Goal: Find contact information: Find contact information

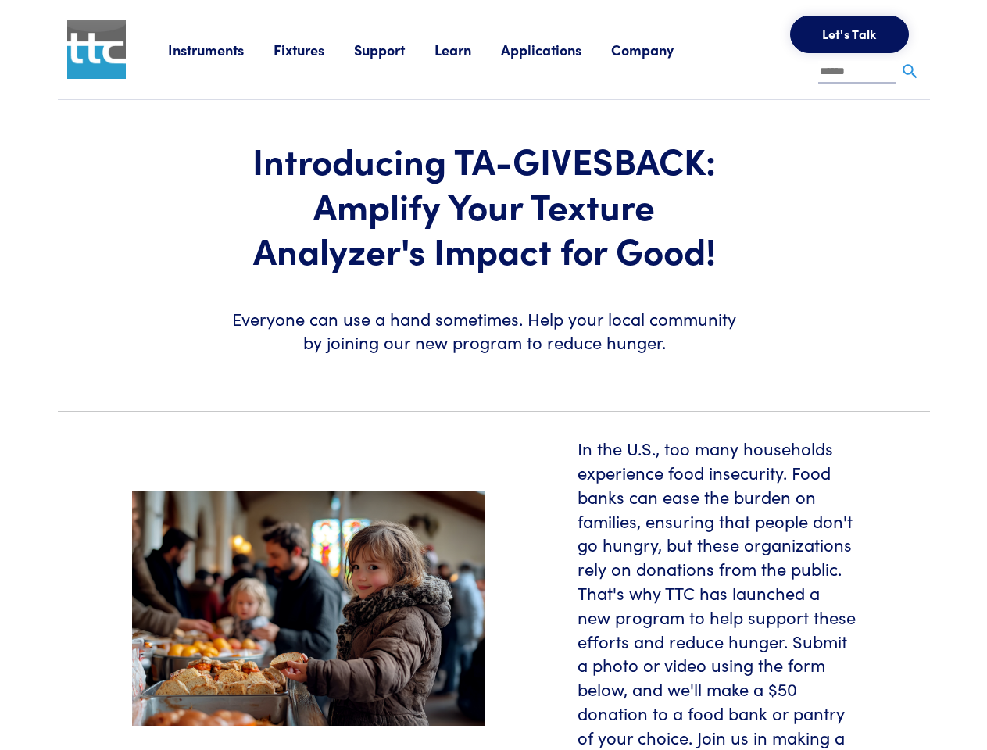
click at [493, 375] on section "Introducing TA-GIVESBACK: Amplify Your Texture Analyzer's Impact for Good! Ever…" at bounding box center [493, 249] width 891 height 298
click at [221, 49] on link "Instruments" at bounding box center [220, 50] width 105 height 20
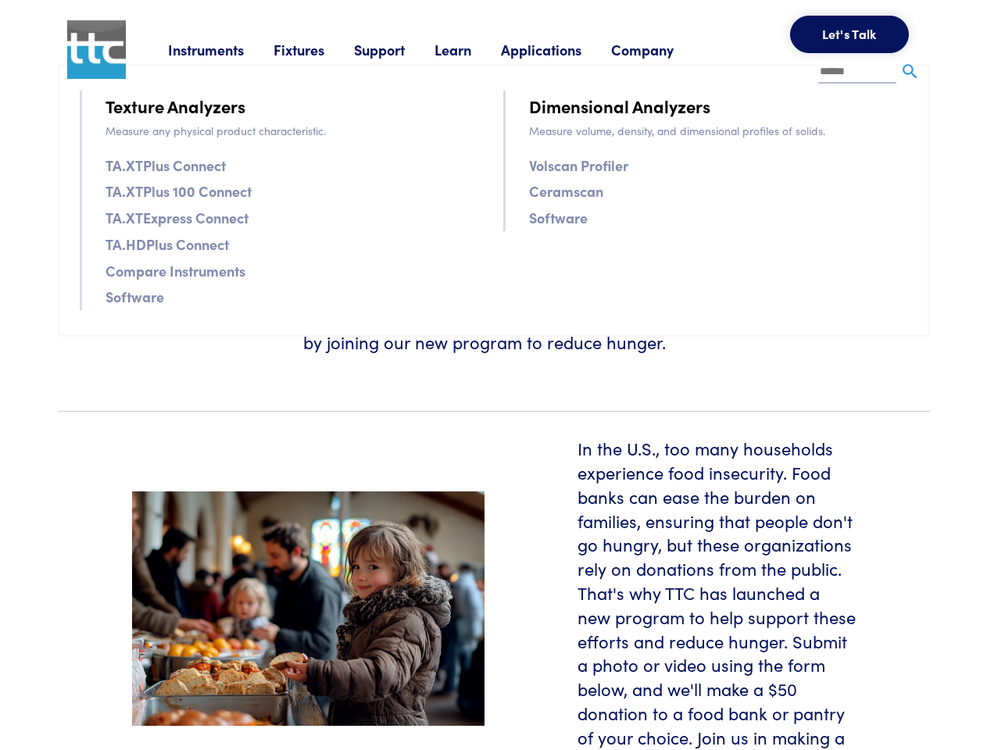
click at [316, 49] on link "Fixtures" at bounding box center [313, 50] width 80 height 20
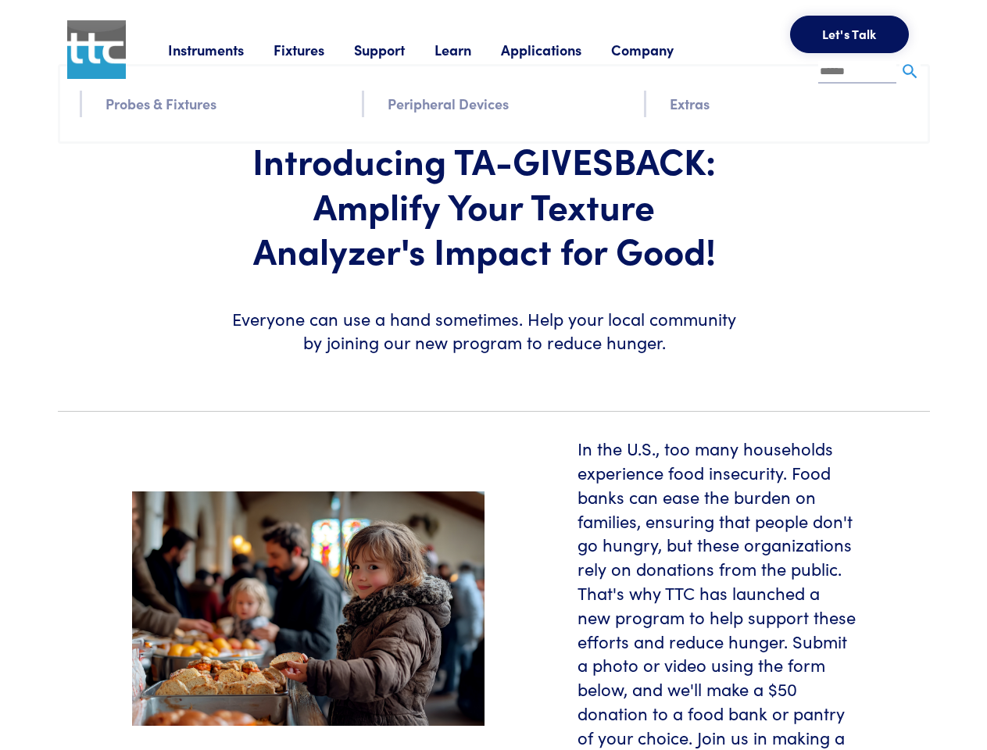
click at [397, 49] on link "Support" at bounding box center [394, 50] width 80 height 20
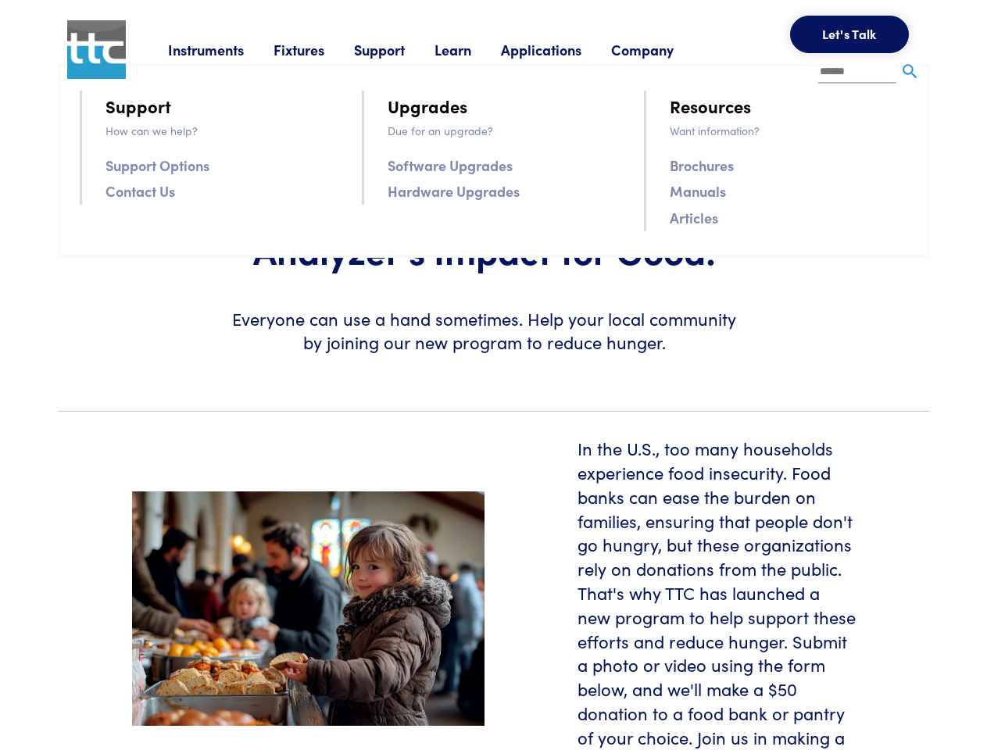
click at [472, 49] on link "Learn" at bounding box center [467, 50] width 66 height 20
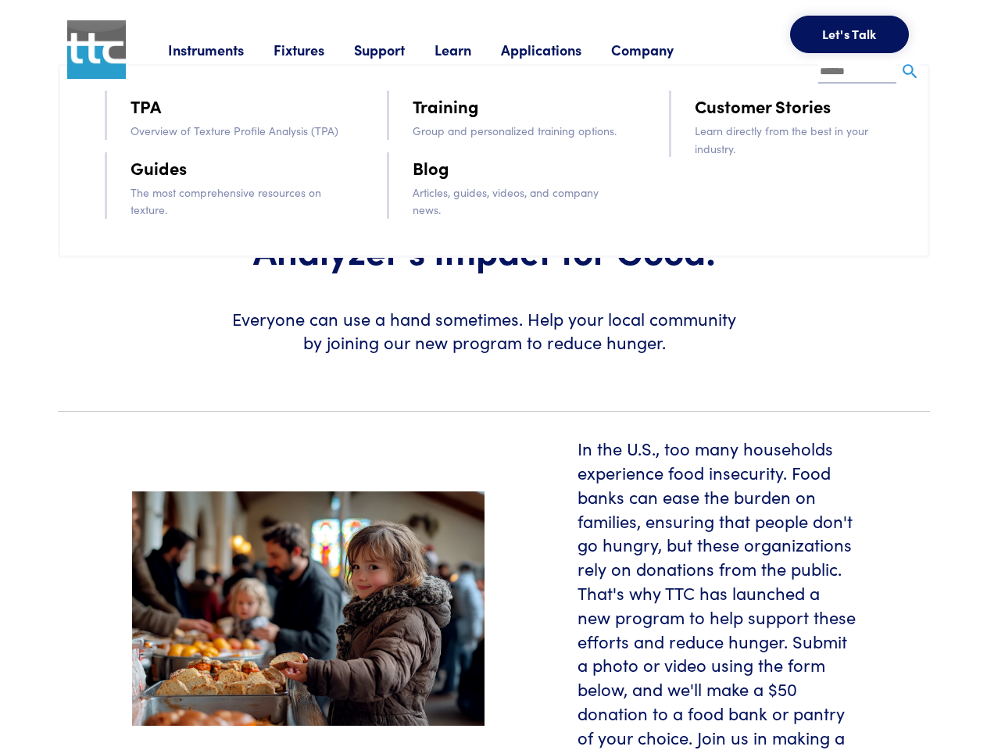
click at [562, 49] on link "Applications" at bounding box center [556, 50] width 110 height 20
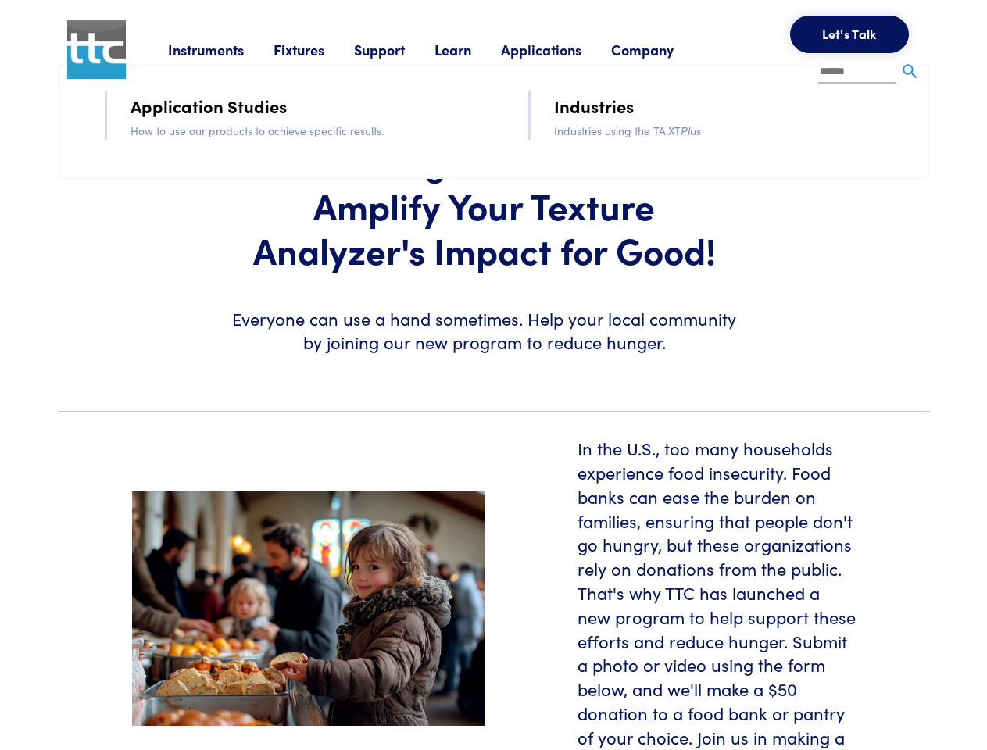
click at [663, 49] on link "Company" at bounding box center [657, 50] width 92 height 20
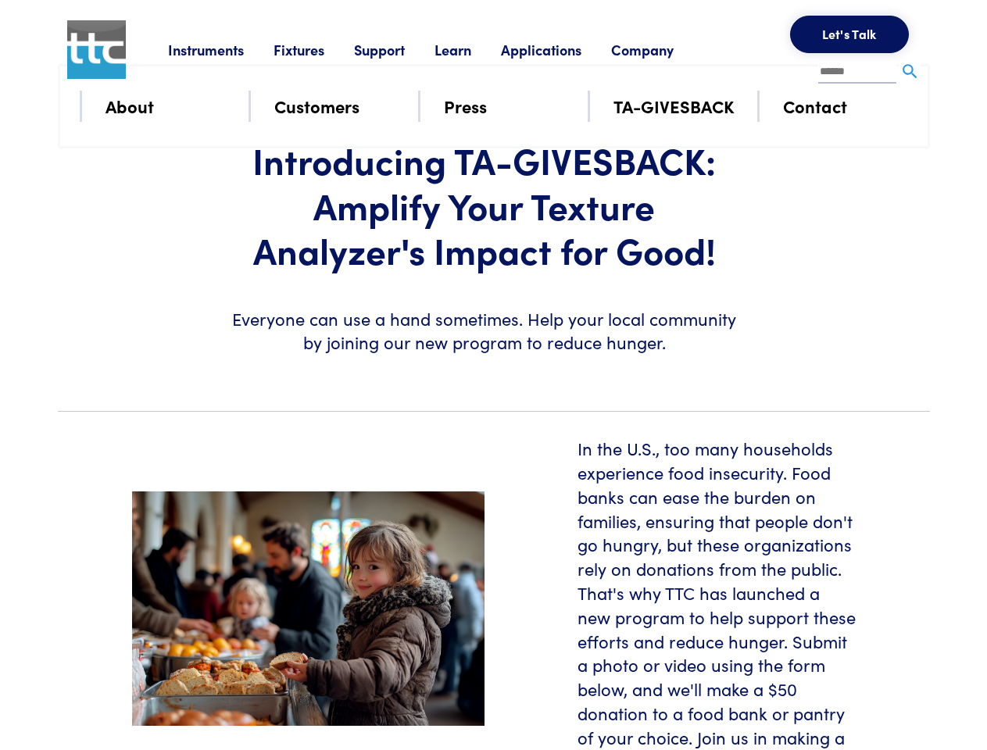
click at [849, 34] on button "Let's Talk" at bounding box center [849, 35] width 119 height 38
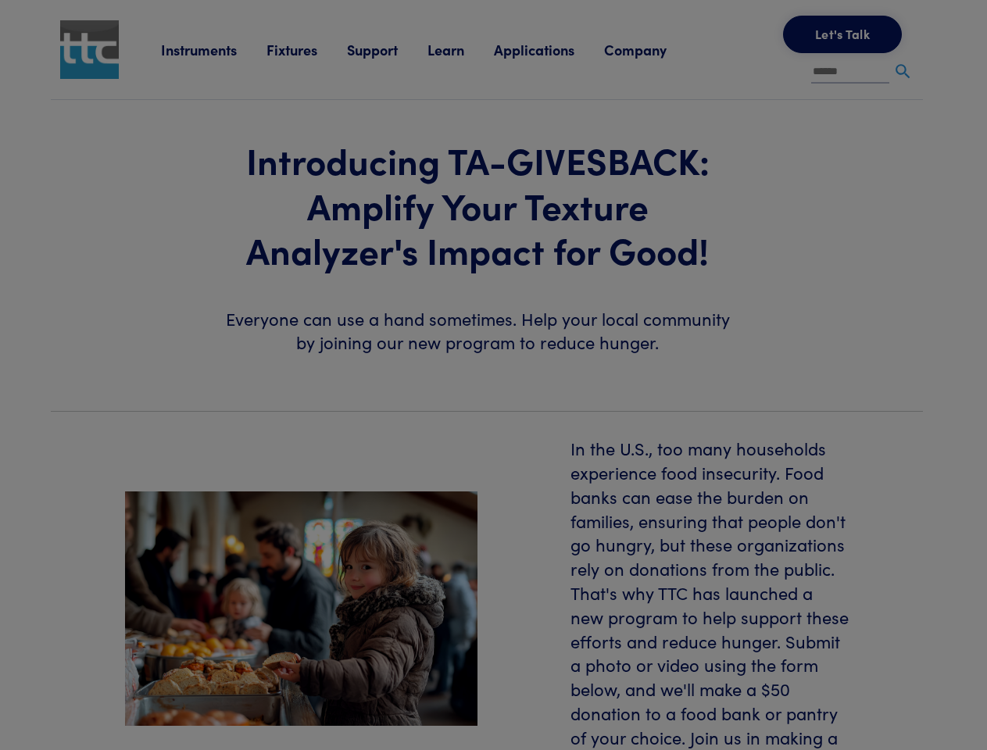
click at [0, 0] on div "**********" at bounding box center [0, 0] width 0 height 0
